Goal: Information Seeking & Learning: Learn about a topic

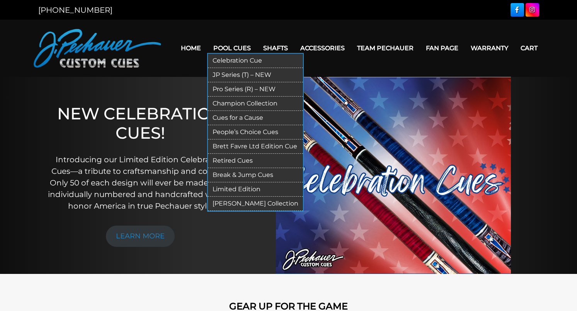
click at [230, 47] on link "Pool Cues" at bounding box center [232, 48] width 50 height 20
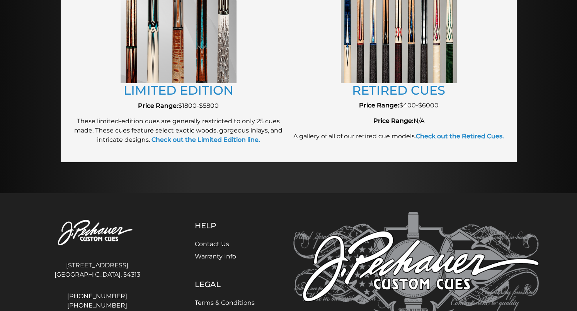
scroll to position [923, 0]
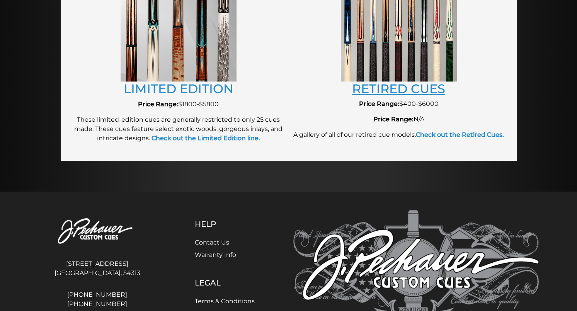
click at [410, 88] on link "RETIRED CUES" at bounding box center [398, 88] width 93 height 15
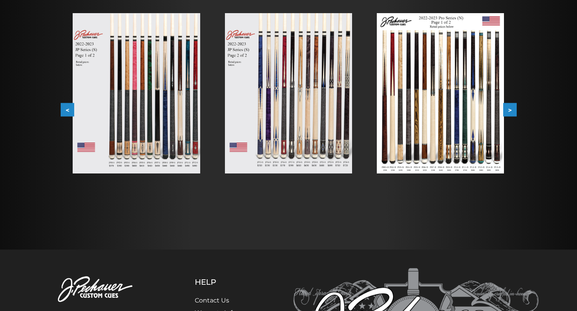
scroll to position [155, 0]
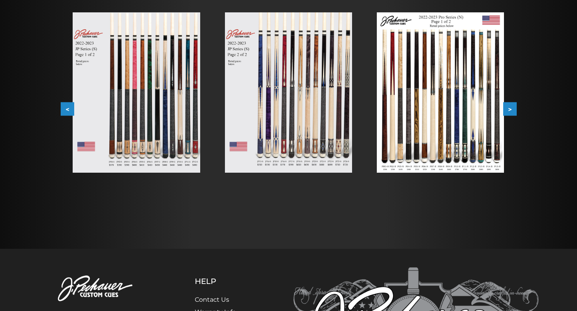
click at [151, 114] on img at bounding box center [136, 92] width 127 height 160
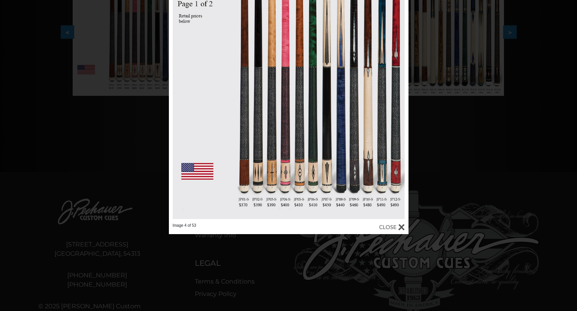
scroll to position [237, 0]
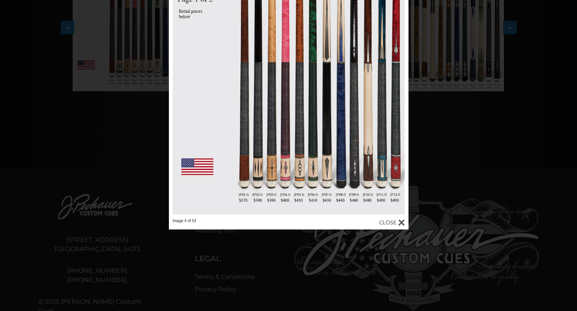
click at [402, 221] on div at bounding box center [392, 222] width 26 height 9
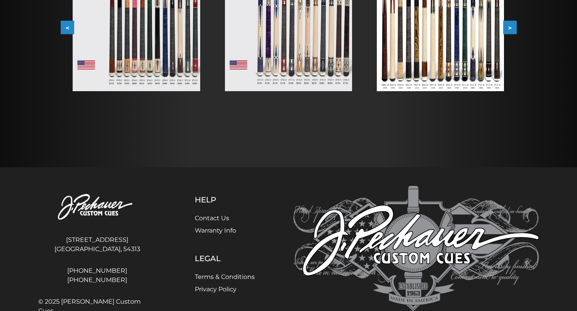
click at [325, 66] on img at bounding box center [288, 11] width 127 height 160
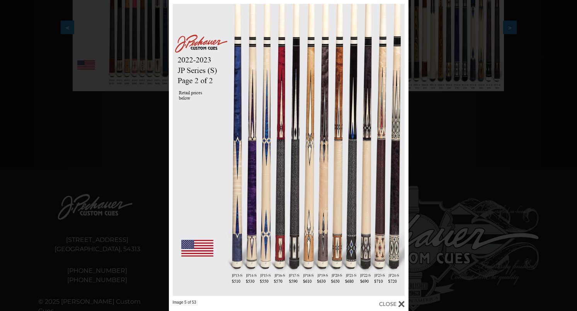
click at [403, 304] on div at bounding box center [392, 304] width 26 height 9
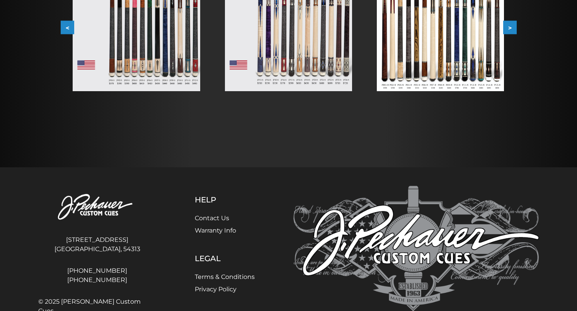
click at [435, 35] on img at bounding box center [440, 11] width 127 height 160
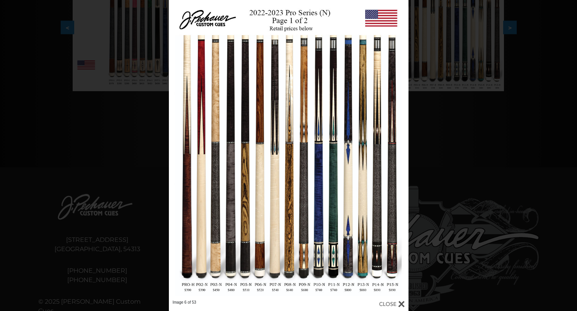
click at [435, 245] on div "Image 6 of 53" at bounding box center [288, 155] width 577 height 311
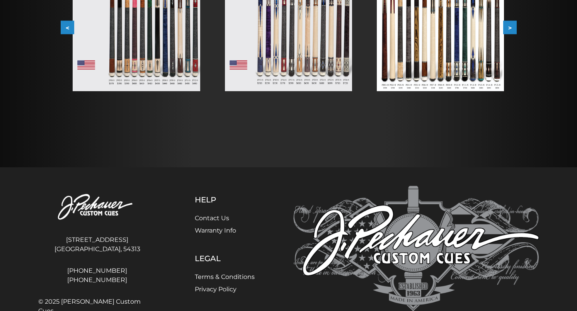
click at [146, 56] on img at bounding box center [136, 11] width 127 height 160
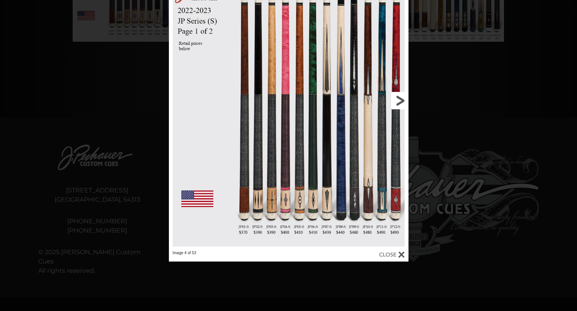
scroll to position [288, 0]
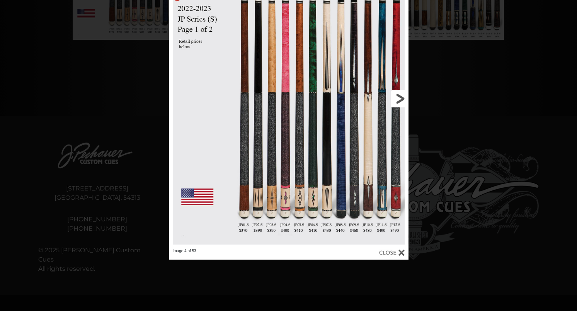
click at [400, 99] on link at bounding box center [355, 99] width 108 height 300
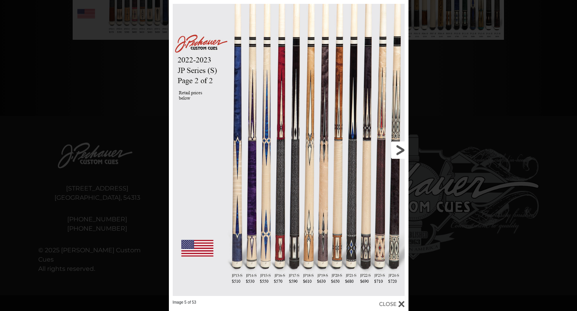
click at [399, 149] on link at bounding box center [355, 150] width 108 height 300
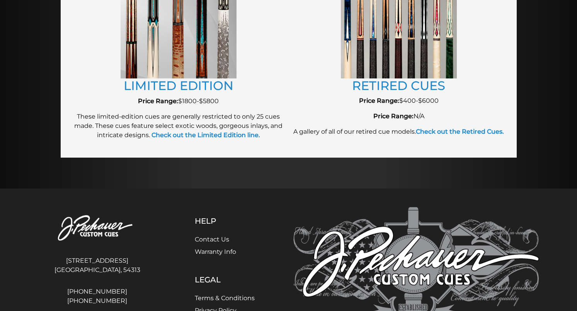
scroll to position [925, 0]
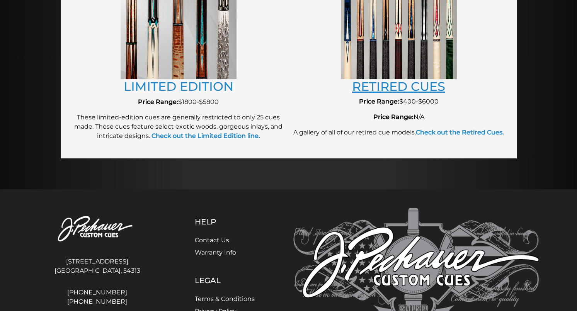
click at [426, 82] on link "RETIRED CUES" at bounding box center [398, 86] width 93 height 15
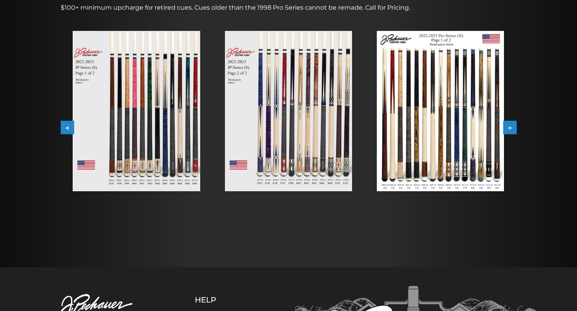
scroll to position [140, 0]
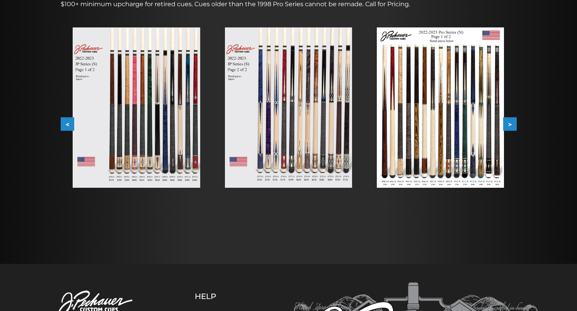
click at [120, 87] on img at bounding box center [136, 107] width 127 height 160
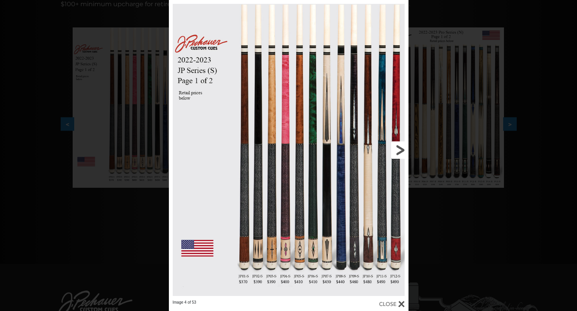
click at [404, 152] on link at bounding box center [355, 150] width 108 height 300
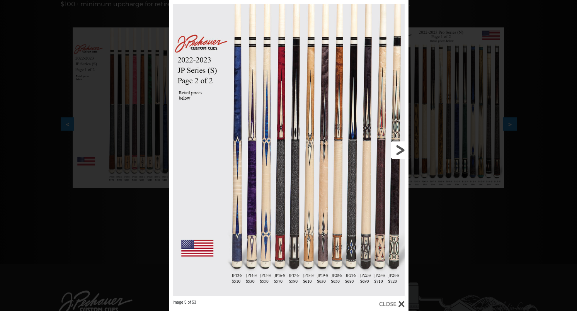
click at [401, 150] on link at bounding box center [355, 150] width 108 height 300
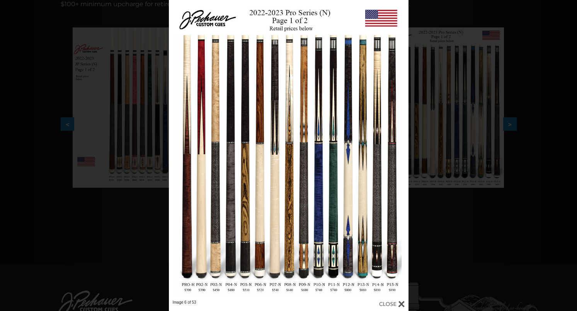
click at [402, 306] on div at bounding box center [392, 304] width 26 height 9
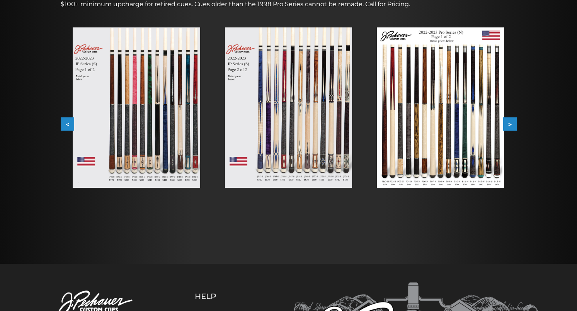
click at [429, 109] on img at bounding box center [440, 107] width 127 height 160
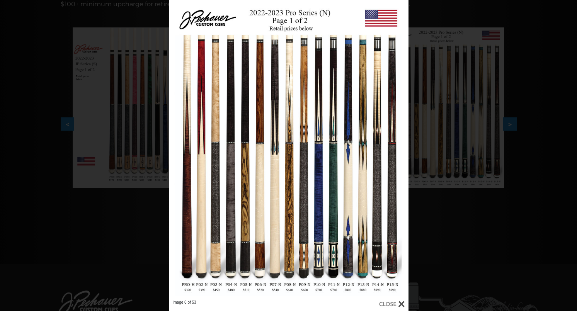
click at [401, 304] on div at bounding box center [392, 304] width 26 height 9
